Goal: Task Accomplishment & Management: Use online tool/utility

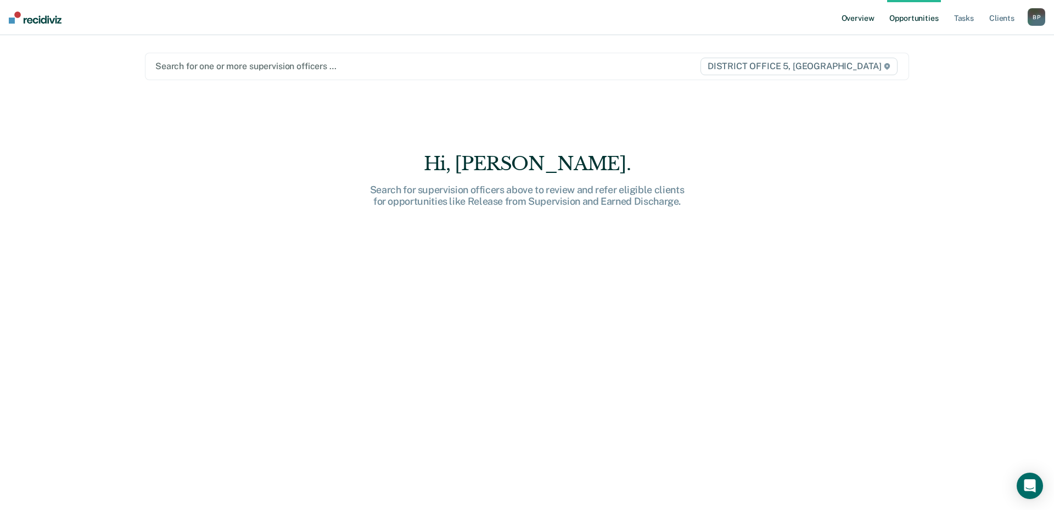
click at [863, 19] on link "Overview" at bounding box center [858, 17] width 37 height 35
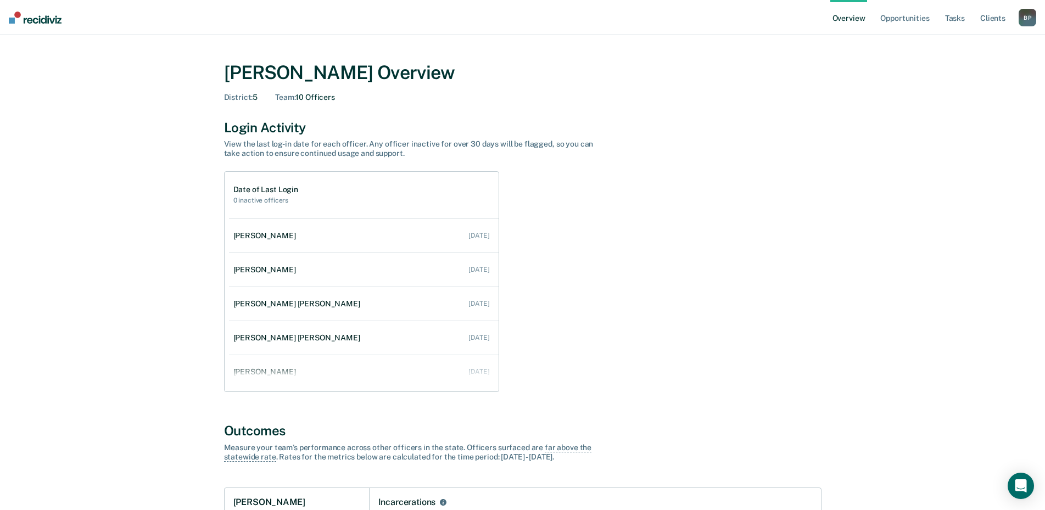
click at [657, 205] on div "Date of Last Login 0 inactive officers [PERSON_NAME] [DATE] [PERSON_NAME] [DATE…" at bounding box center [522, 281] width 597 height 221
click at [947, 17] on link "Tasks" at bounding box center [955, 17] width 24 height 35
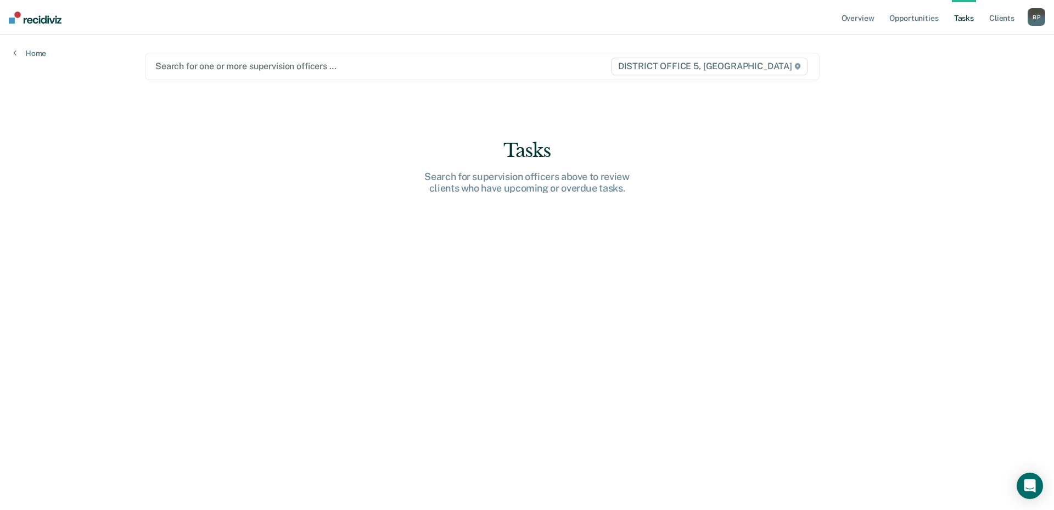
click at [505, 59] on div "Search for one or more supervision officers …" at bounding box center [382, 66] width 457 height 15
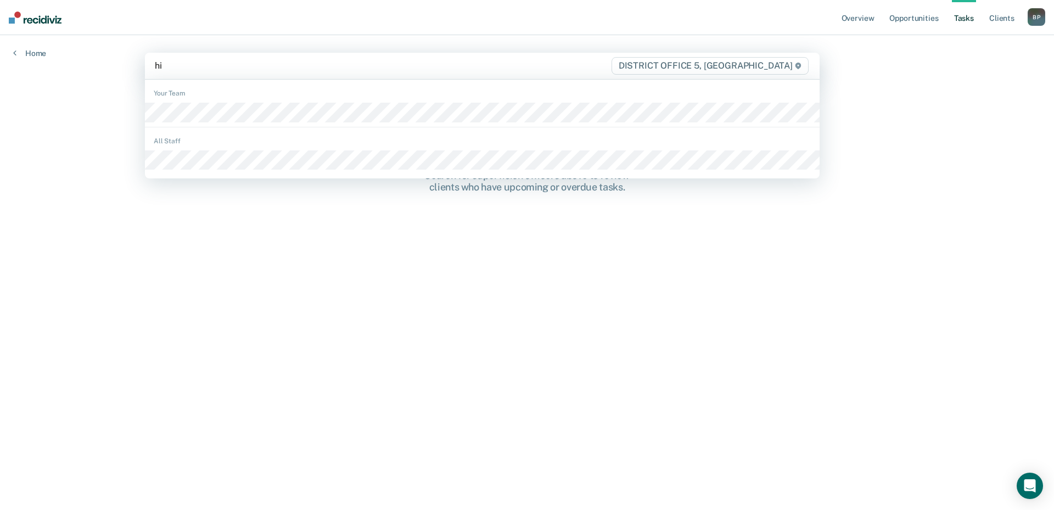
type input "hib"
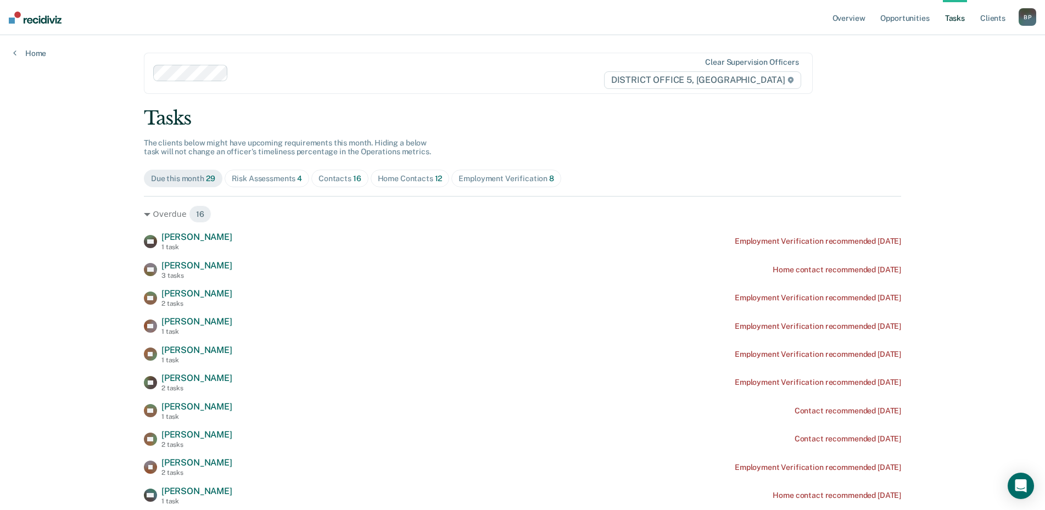
click at [292, 181] on div "Risk Assessments 4" at bounding box center [267, 178] width 71 height 9
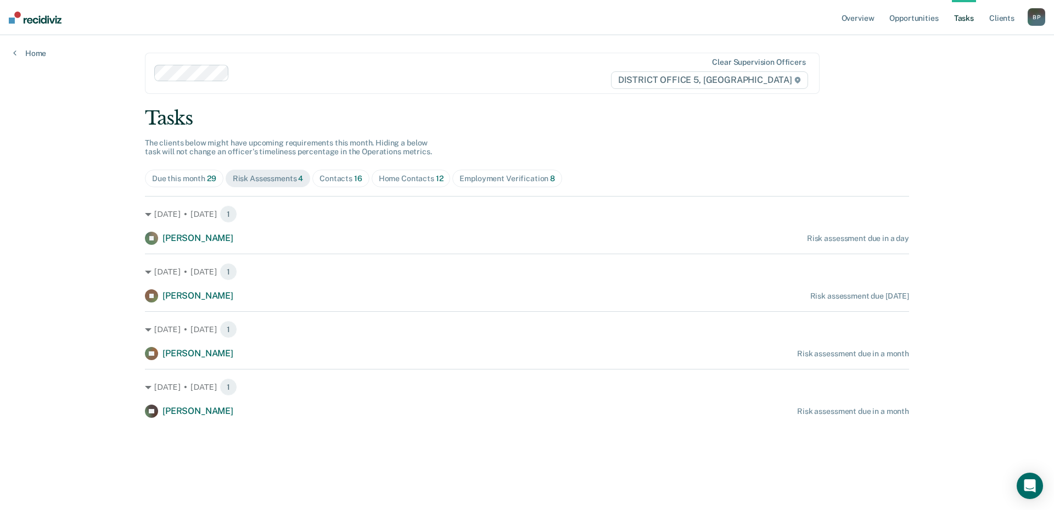
click at [339, 181] on div "Contacts 16" at bounding box center [341, 178] width 43 height 9
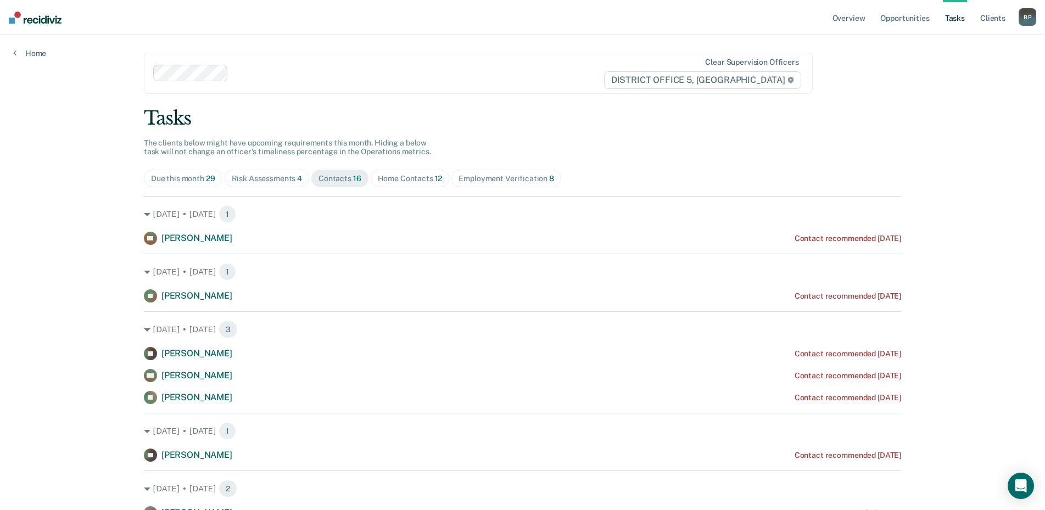
click at [420, 173] on span "Home Contacts 12" at bounding box center [410, 179] width 79 height 18
